Goal: Transaction & Acquisition: Subscribe to service/newsletter

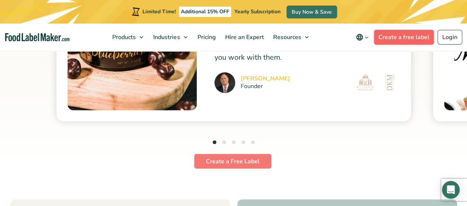
click at [413, 41] on link "Create a free label" at bounding box center [404, 37] width 60 height 15
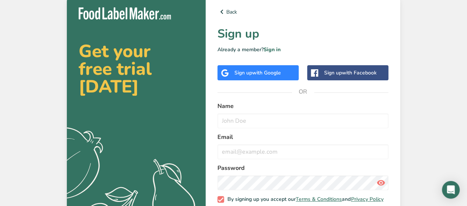
scroll to position [41, 0]
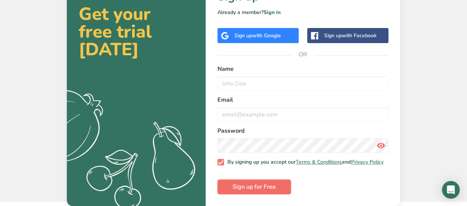
click at [258, 187] on span "Sign up for Free" at bounding box center [254, 187] width 43 height 9
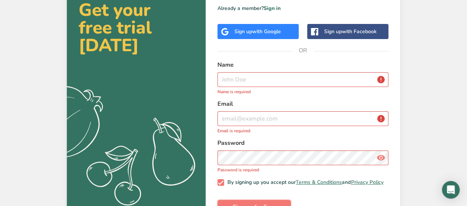
scroll to position [0, 0]
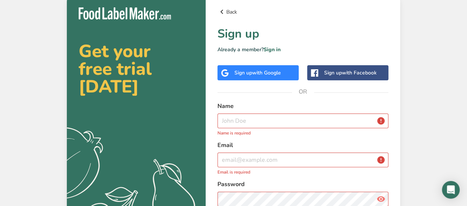
click at [235, 13] on link "Back" at bounding box center [302, 11] width 171 height 9
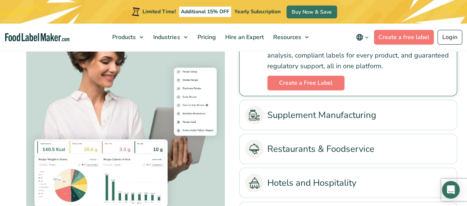
scroll to position [1434, 0]
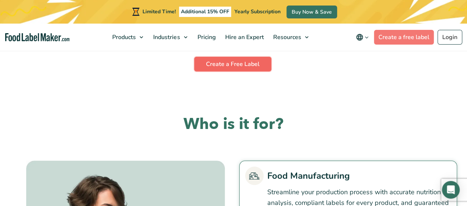
click at [251, 62] on link "Create a Free Label" at bounding box center [232, 64] width 77 height 15
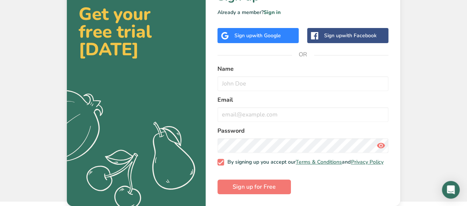
scroll to position [41, 0]
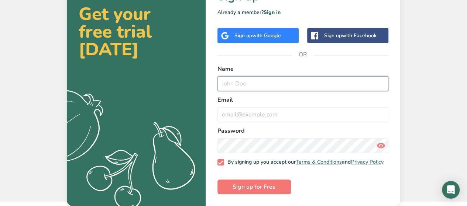
click at [262, 84] on input "text" at bounding box center [302, 83] width 171 height 15
type input "[PERSON_NAME]"
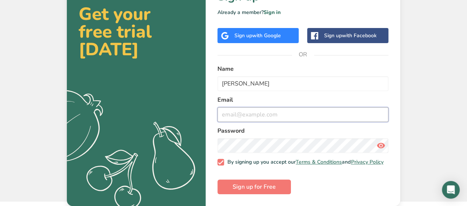
click at [257, 111] on input "email" at bounding box center [302, 114] width 171 height 15
type input "[PERSON_NAME][EMAIL_ADDRESS][DOMAIN_NAME]"
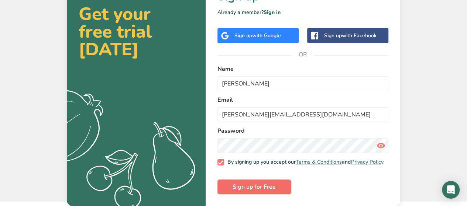
click at [250, 190] on span "Sign up for Free" at bounding box center [254, 187] width 43 height 9
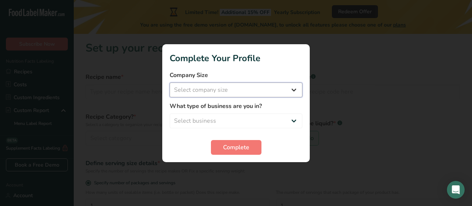
click at [269, 93] on select "Select company size Fewer than 10 Employees 10 to 50 Employees 51 to 500 Employ…" at bounding box center [236, 90] width 133 height 15
select select "4"
click at [170, 83] on select "Select company size Fewer than 10 Employees 10 to 50 Employees 51 to 500 Employ…" at bounding box center [236, 90] width 133 height 15
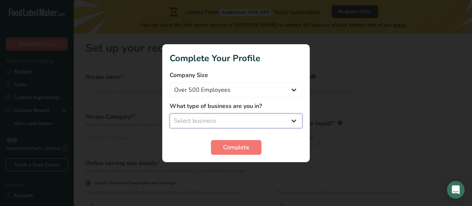
click at [258, 118] on select "Select business Packaged Food Manufacturer Restaurant & Cafe Bakery Meal Plans …" at bounding box center [236, 121] width 133 height 15
select select "1"
click at [170, 114] on select "Select business Packaged Food Manufacturer Restaurant & Cafe Bakery Meal Plans …" at bounding box center [236, 121] width 133 height 15
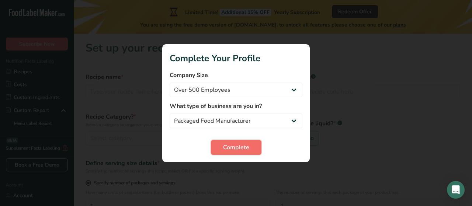
click at [236, 146] on span "Complete" at bounding box center [236, 147] width 26 height 9
